Goal: Task Accomplishment & Management: Manage account settings

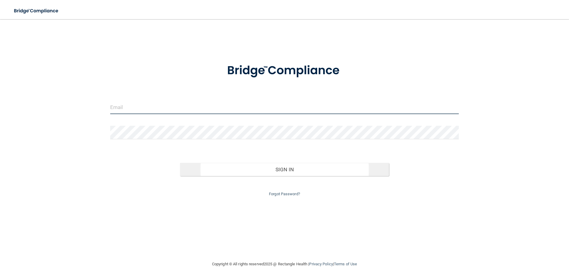
type input "[EMAIL_ADDRESS][DOMAIN_NAME]"
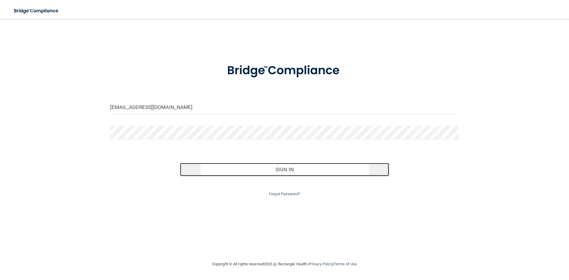
click at [275, 172] on button "Sign In" at bounding box center [285, 169] width 210 height 13
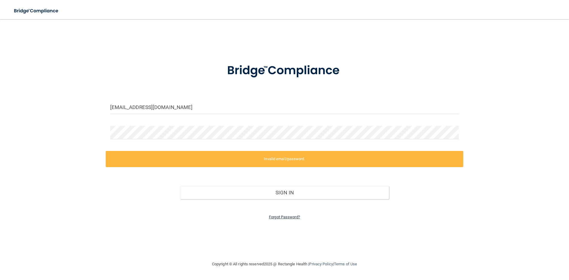
click at [274, 218] on link "Forgot Password?" at bounding box center [284, 217] width 31 height 4
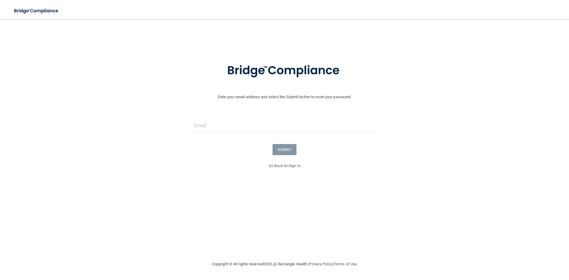
click at [198, 115] on form "Enter your email address and select the Submit button to reset your password. S…" at bounding box center [284, 108] width 563 height 107
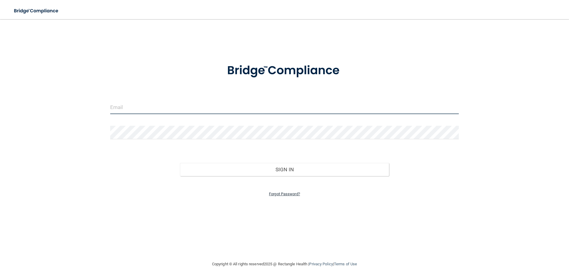
type input "[EMAIL_ADDRESS][DOMAIN_NAME]"
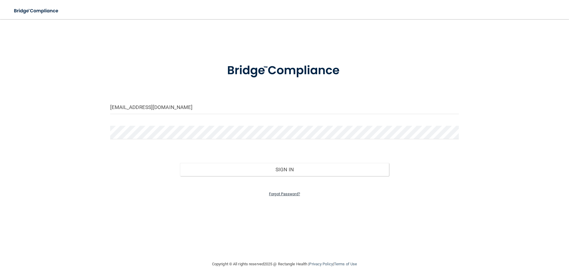
click at [281, 193] on link "Forgot Password?" at bounding box center [284, 194] width 31 height 4
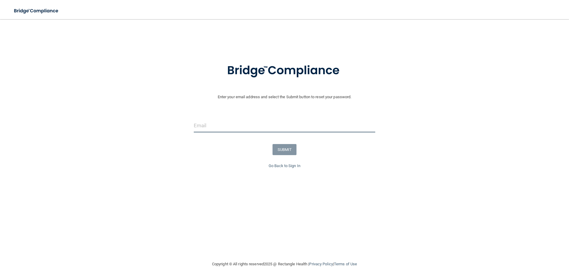
click at [211, 127] on input "email" at bounding box center [285, 125] width 182 height 13
type input "[EMAIL_ADDRESS][DOMAIN_NAME]"
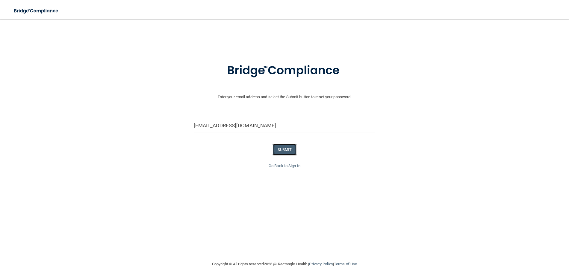
click at [293, 154] on button "SUBMIT" at bounding box center [285, 149] width 24 height 11
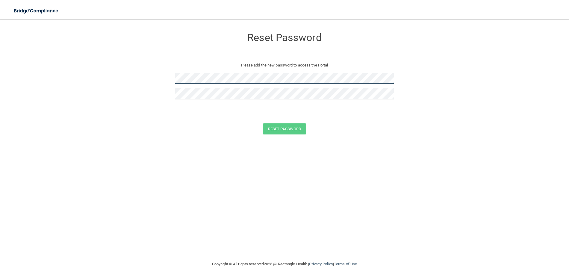
click at [144, 70] on form "Reset Password Please add the new password to access the Portal Reset Password …" at bounding box center [284, 83] width 545 height 117
click at [282, 120] on form "Reset Password Please add the new password to access the Portal Reset Password …" at bounding box center [284, 83] width 545 height 117
click at [280, 126] on button "Reset Password" at bounding box center [284, 128] width 43 height 11
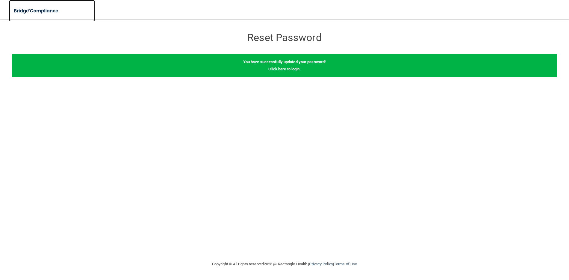
click at [36, 10] on img at bounding box center [36, 11] width 55 height 12
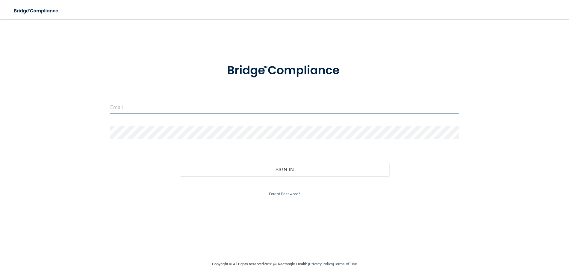
type input "[EMAIL_ADDRESS][DOMAIN_NAME]"
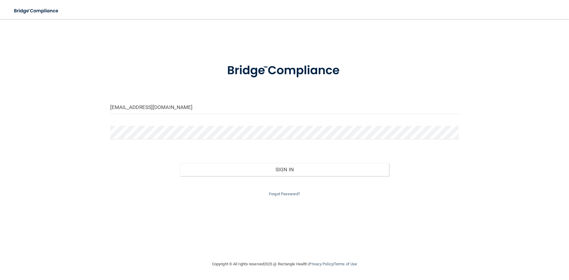
click at [291, 176] on div "Forgot Password?" at bounding box center [285, 187] width 358 height 22
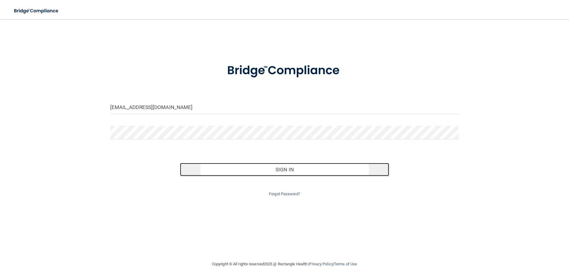
click at [290, 171] on button "Sign In" at bounding box center [285, 169] width 210 height 13
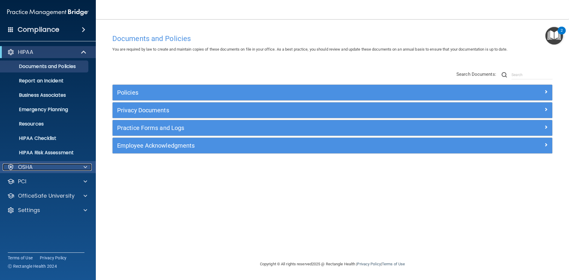
click at [31, 166] on p "OSHA" at bounding box center [25, 167] width 15 height 7
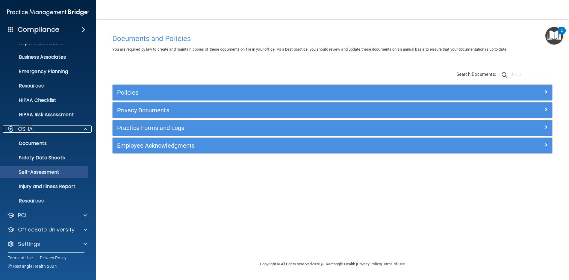
scroll to position [40, 0]
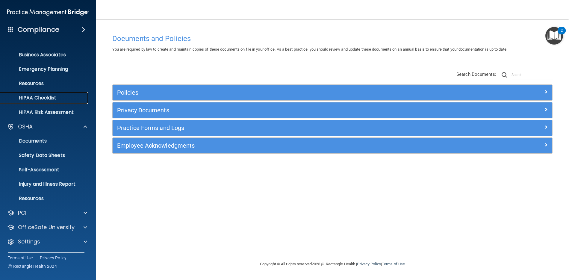
click at [41, 99] on p "HIPAA Checklist" at bounding box center [45, 98] width 82 height 6
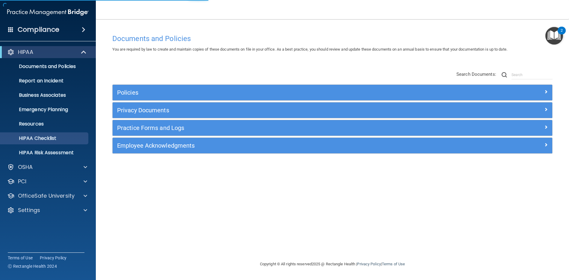
click at [65, 32] on div "Compliance" at bounding box center [48, 29] width 96 height 13
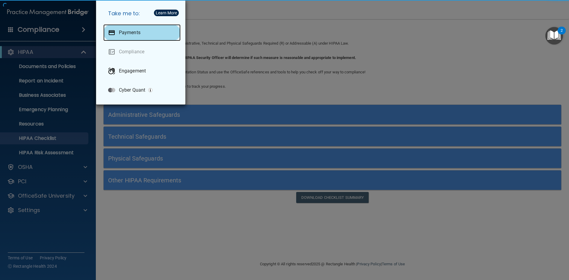
click at [136, 30] on p "Payments" at bounding box center [130, 33] width 22 height 6
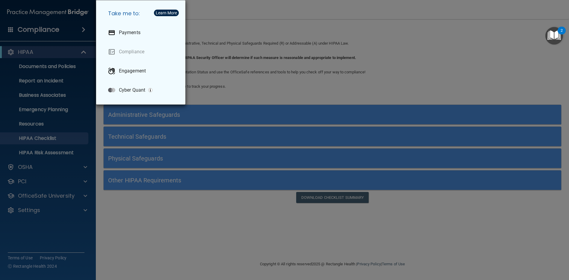
click at [90, 237] on div "Take me to: Payments Compliance Engagement Cyber Quant" at bounding box center [284, 140] width 569 height 280
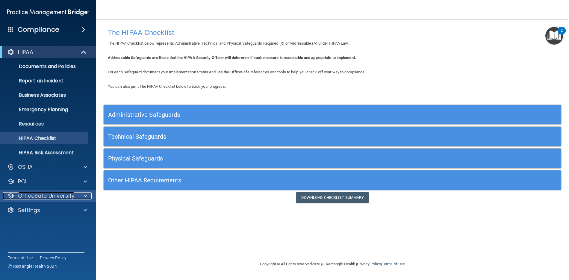
click at [85, 198] on span at bounding box center [86, 195] width 4 height 7
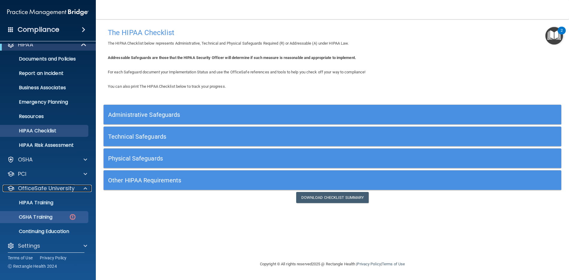
scroll to position [12, 0]
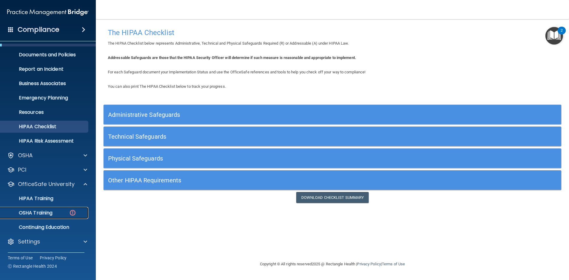
click at [36, 210] on p "OSHA Training" at bounding box center [28, 213] width 49 height 6
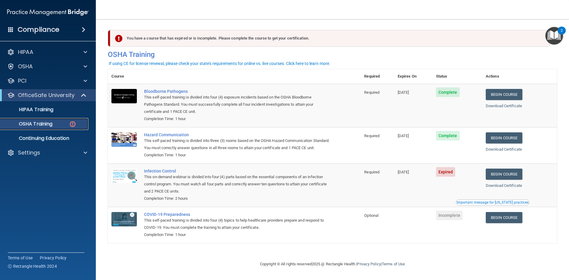
scroll to position [3, 0]
click at [37, 111] on p "HIPAA Training" at bounding box center [28, 110] width 49 height 6
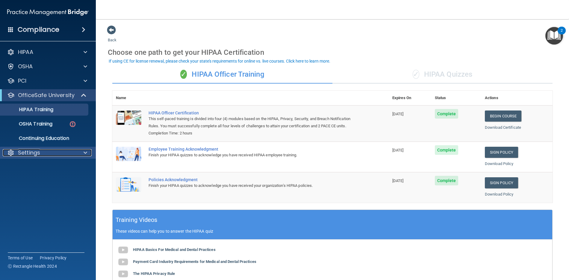
click at [64, 153] on div "Settings" at bounding box center [40, 152] width 74 height 7
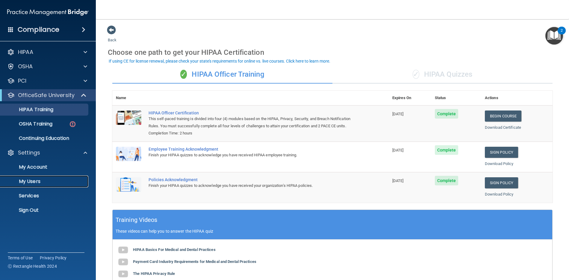
click at [35, 182] on p "My Users" at bounding box center [45, 182] width 82 height 6
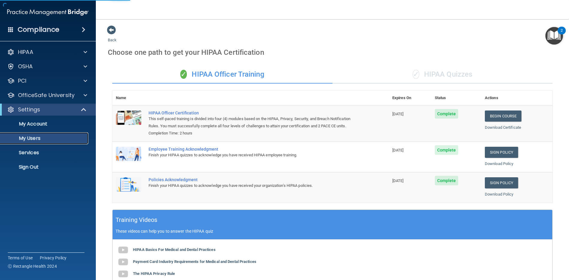
select select "20"
